Goal: Book appointment/travel/reservation

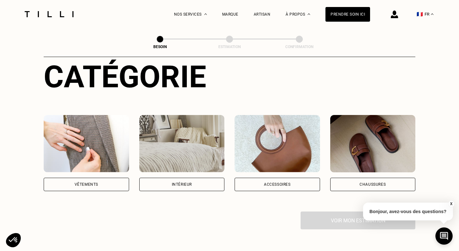
scroll to position [62, 0]
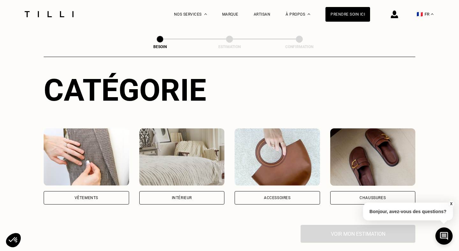
click at [177, 196] on div "Intérieur" at bounding box center [182, 198] width 20 height 4
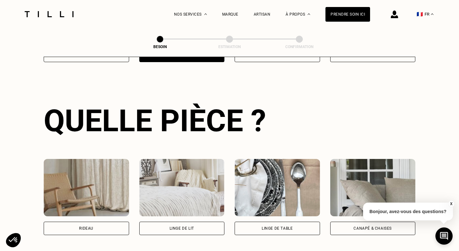
scroll to position [208, 0]
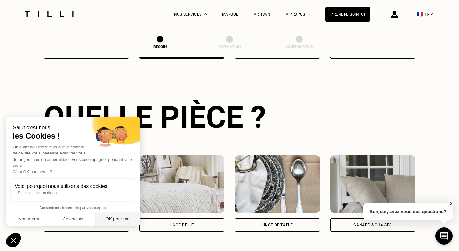
click at [120, 223] on button "OK pour moi" at bounding box center [118, 219] width 45 height 13
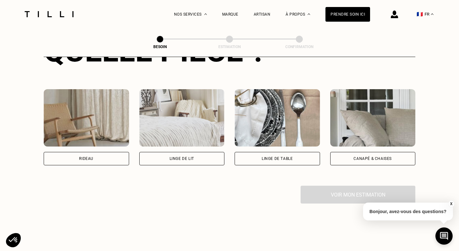
scroll to position [274, 0]
click at [111, 152] on div "Rideau" at bounding box center [87, 158] width 86 height 13
select select "FR"
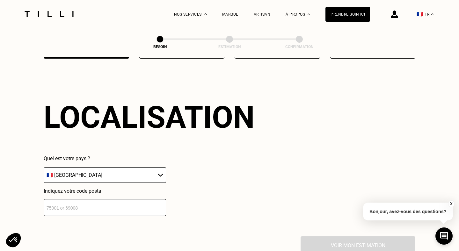
scroll to position [384, 0]
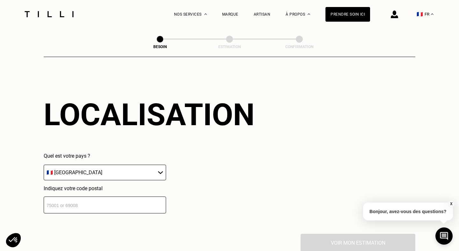
click at [119, 197] on input "number" at bounding box center [105, 205] width 123 height 17
type input "40170"
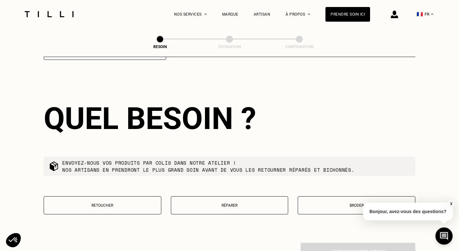
scroll to position [539, 0]
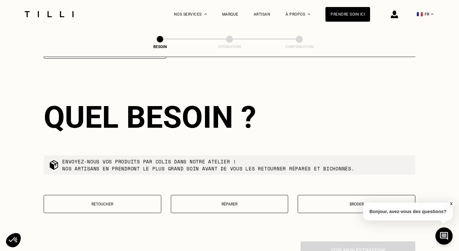
click at [121, 202] on p "Retoucher" at bounding box center [102, 204] width 111 height 4
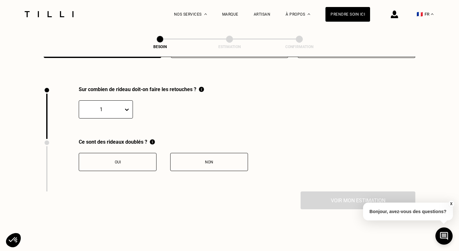
scroll to position [702, 0]
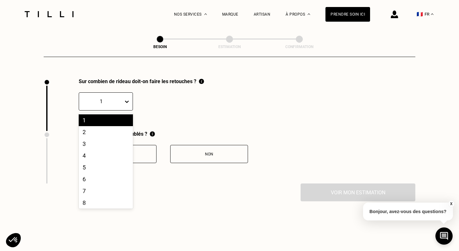
click at [117, 98] on div at bounding box center [101, 101] width 38 height 7
click at [101, 151] on div "4" at bounding box center [106, 156] width 54 height 12
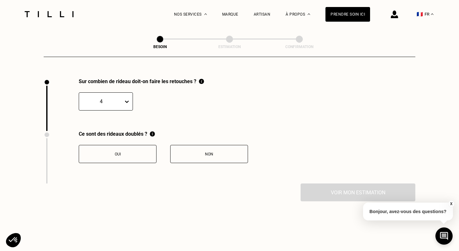
click at [213, 151] on button "Non" at bounding box center [209, 154] width 78 height 18
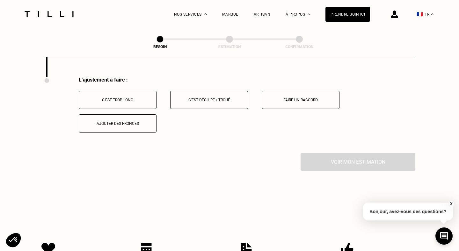
scroll to position [811, 0]
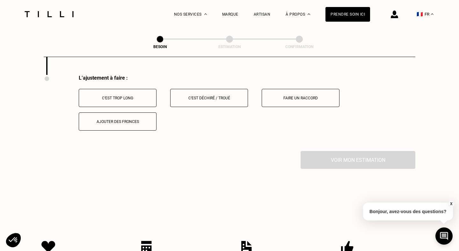
click at [140, 95] on button "C‘est trop long" at bounding box center [118, 98] width 78 height 18
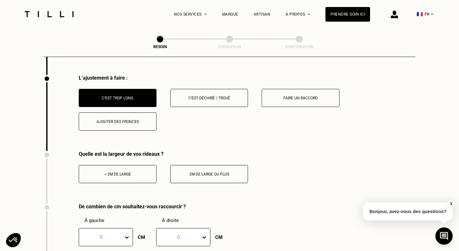
click at [136, 172] on div "< 2m de large" at bounding box center [117, 174] width 71 height 4
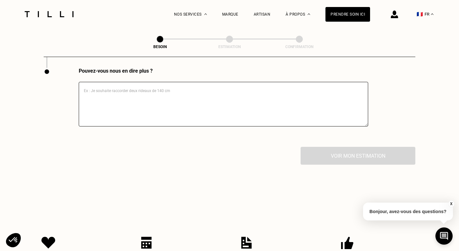
scroll to position [1138, 0]
